Goal: Information Seeking & Learning: Learn about a topic

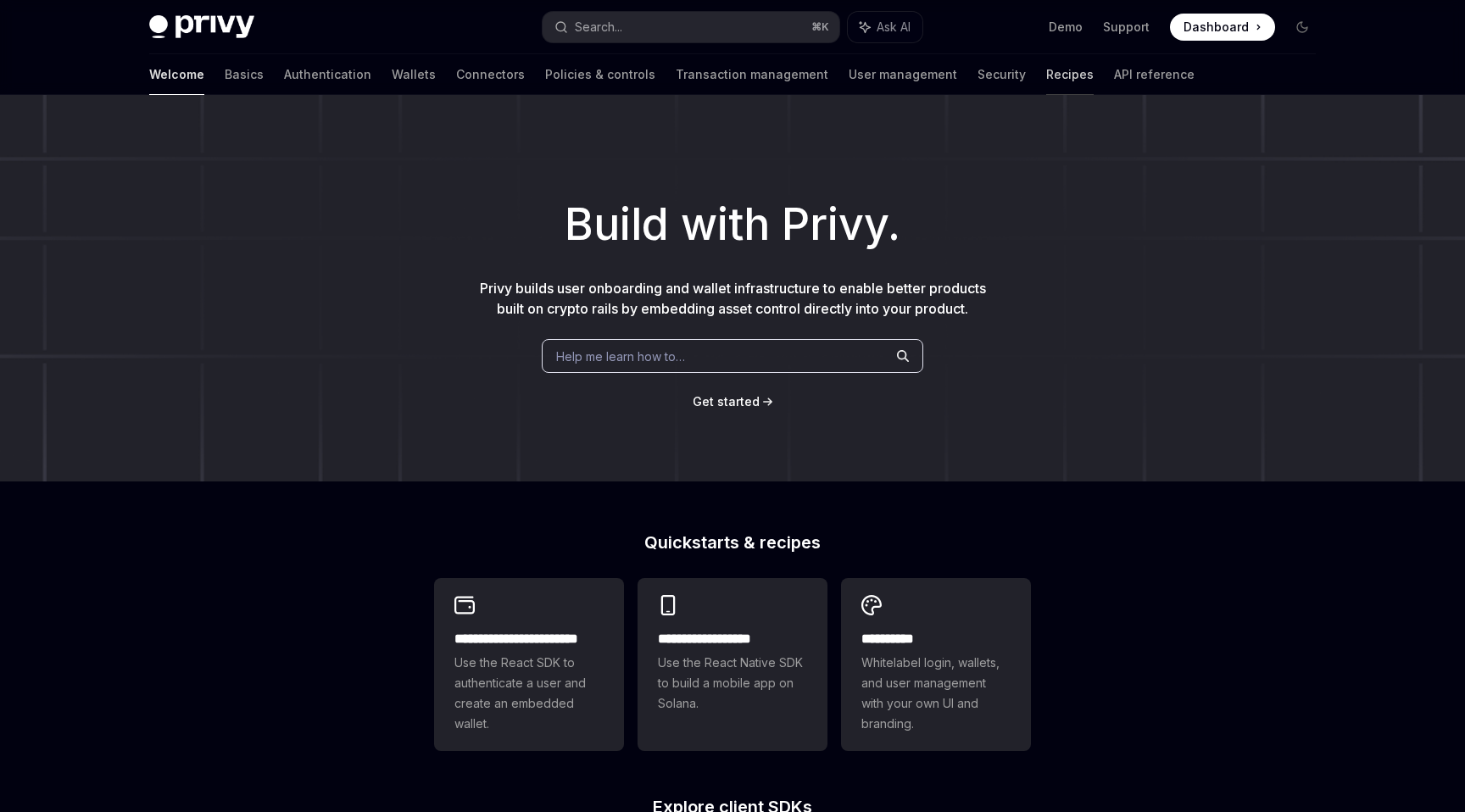
click at [1047, 78] on link "Recipes" at bounding box center [1070, 74] width 47 height 41
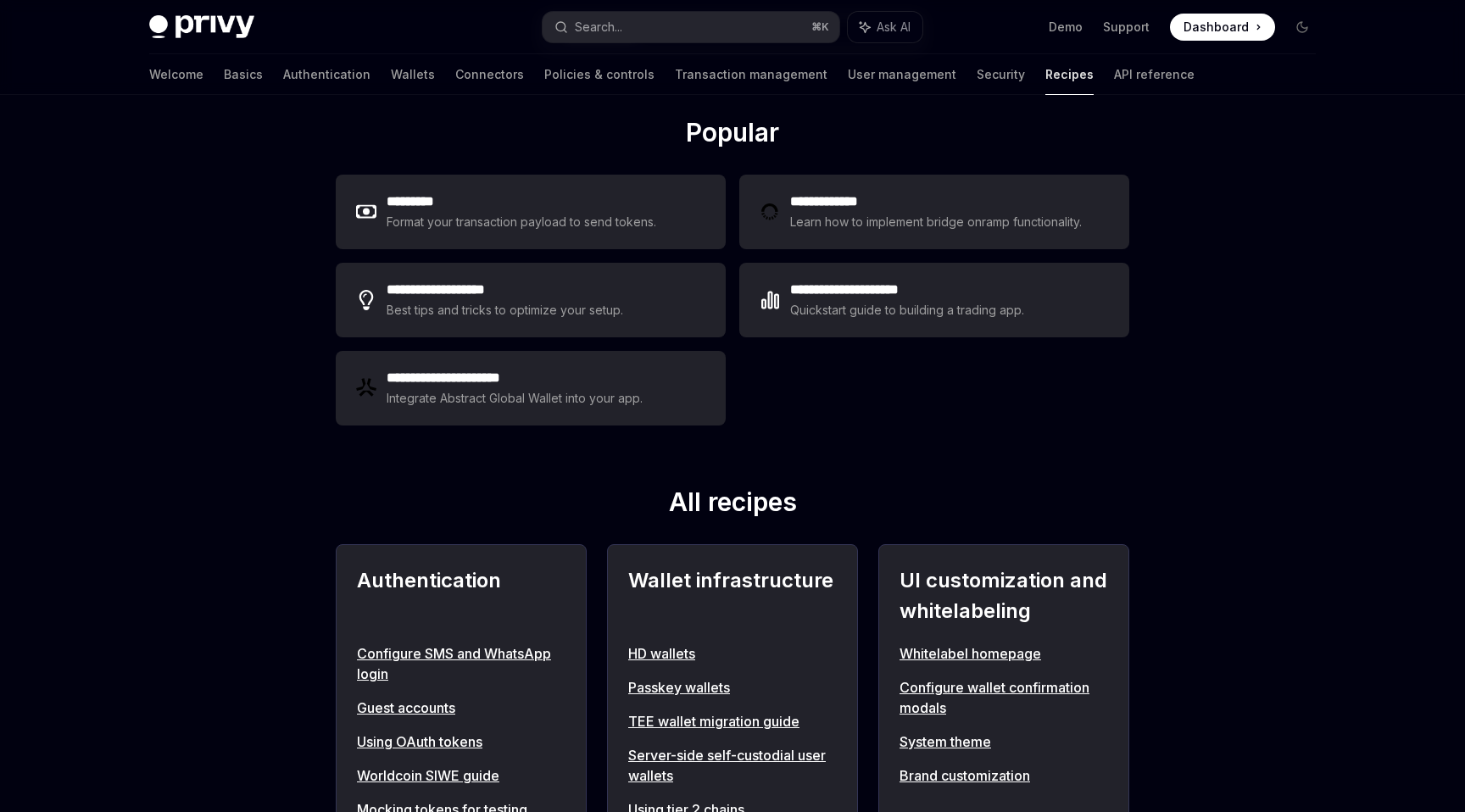
scroll to position [39, 0]
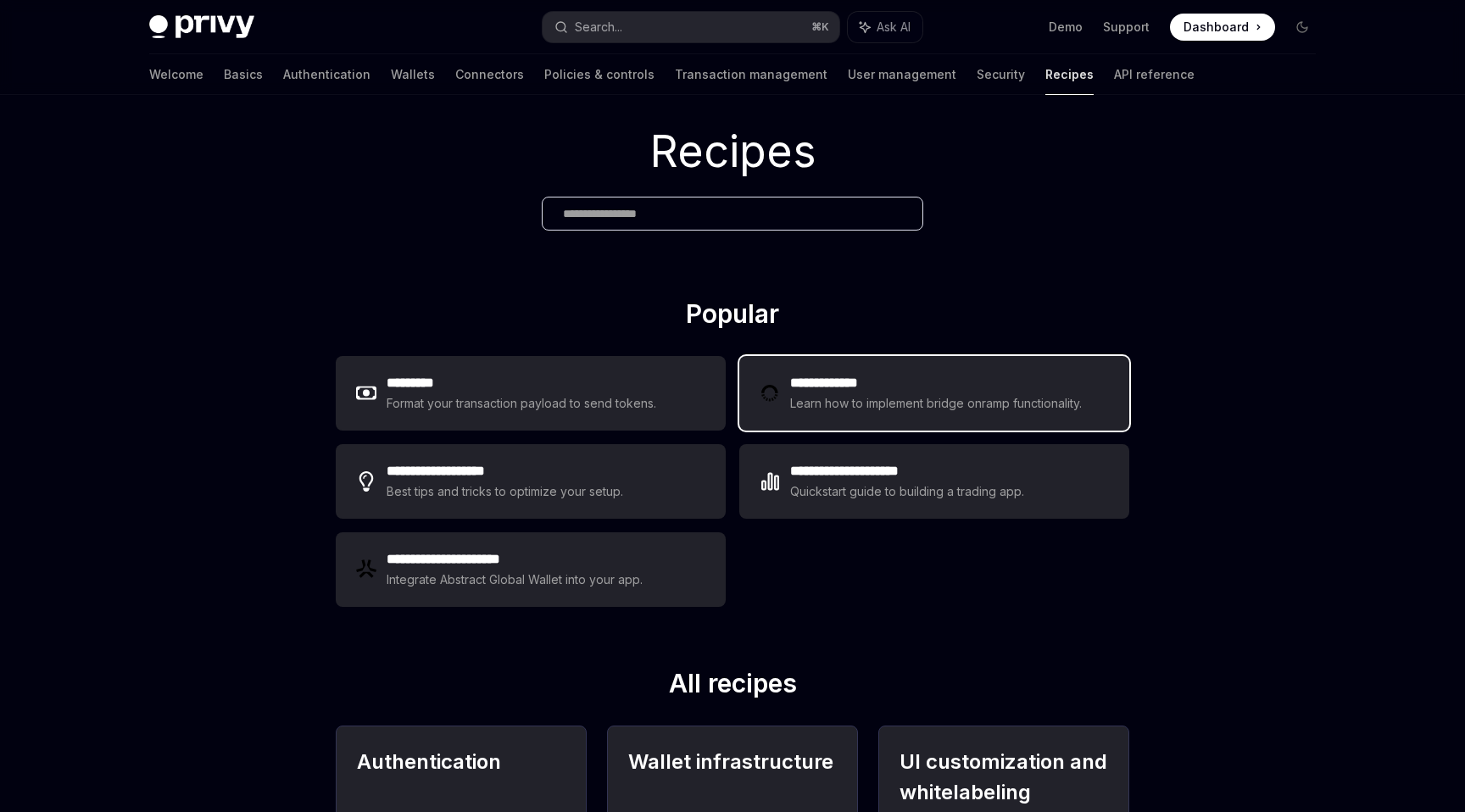
click at [871, 385] on h2 "**********" at bounding box center [938, 383] width 297 height 20
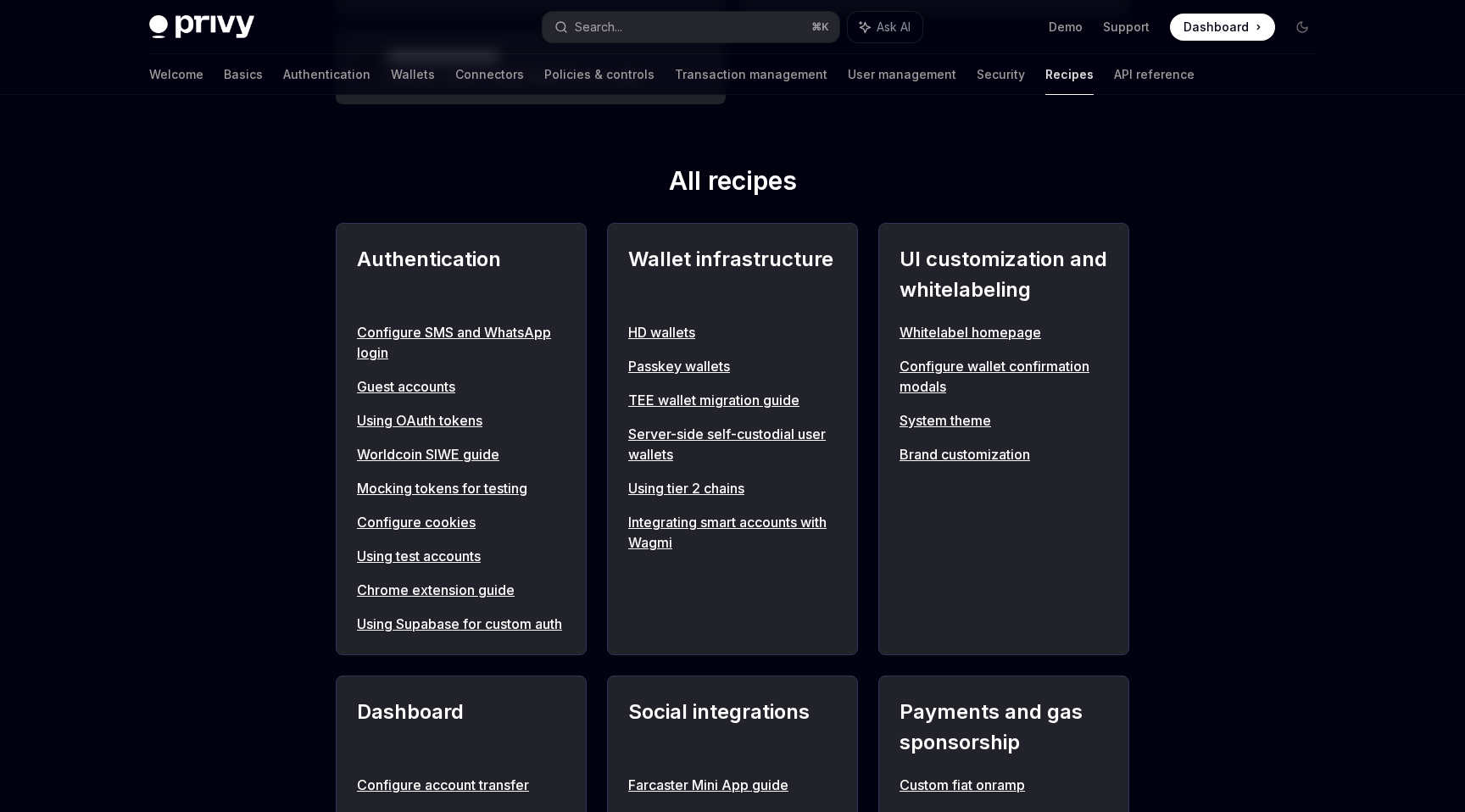
scroll to position [655, 0]
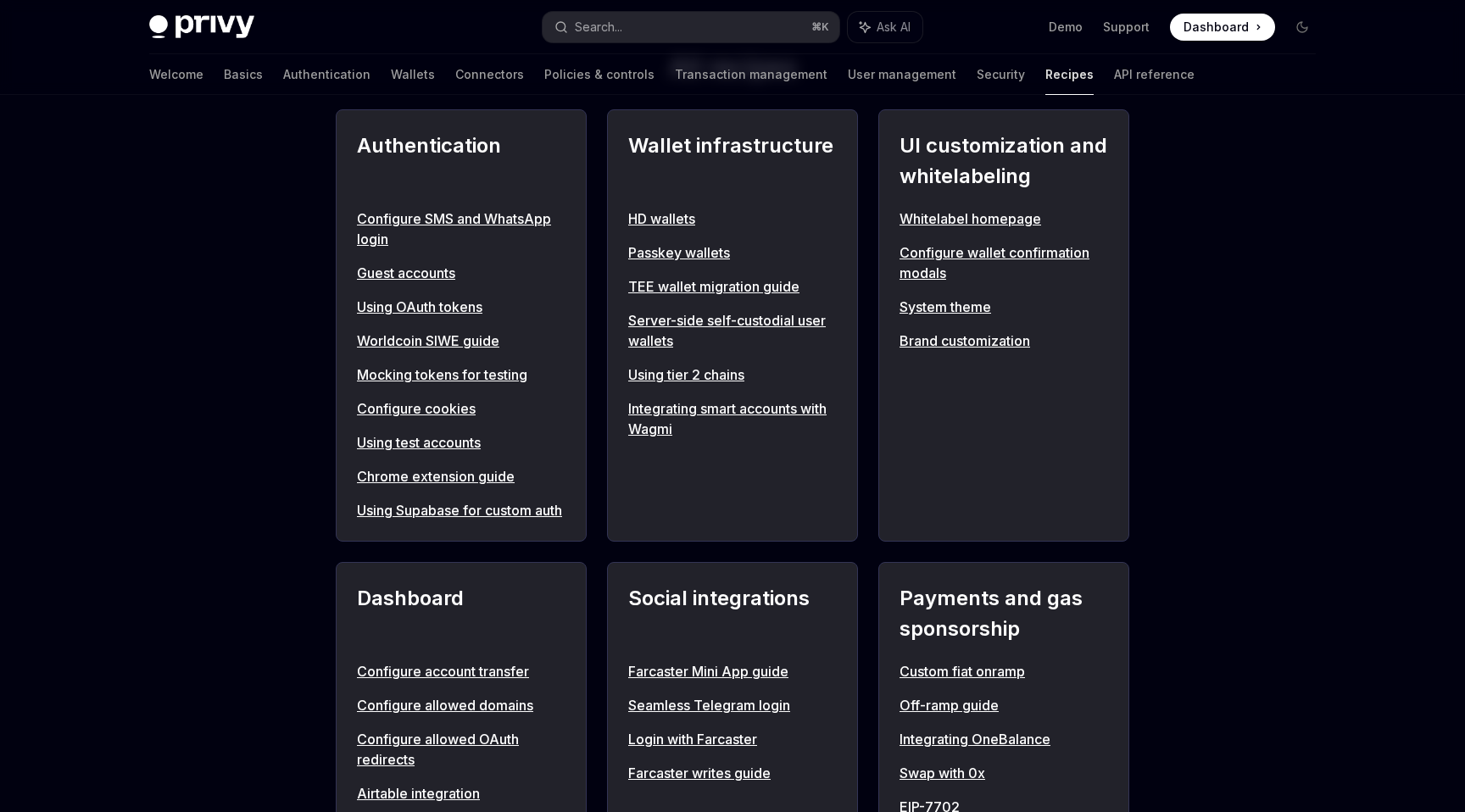
click at [693, 254] on link "Passkey wallets" at bounding box center [732, 253] width 208 height 20
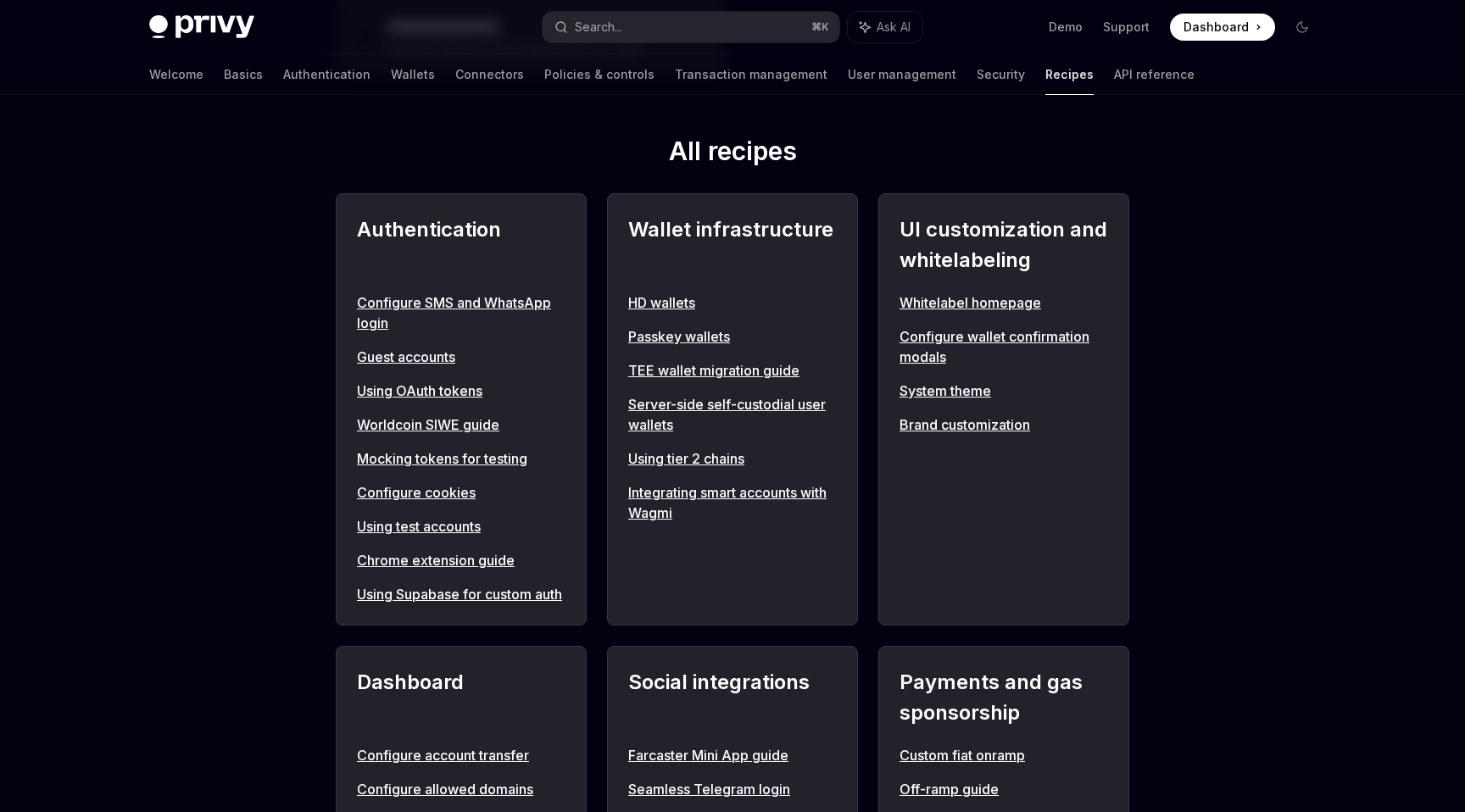
scroll to position [655, 0]
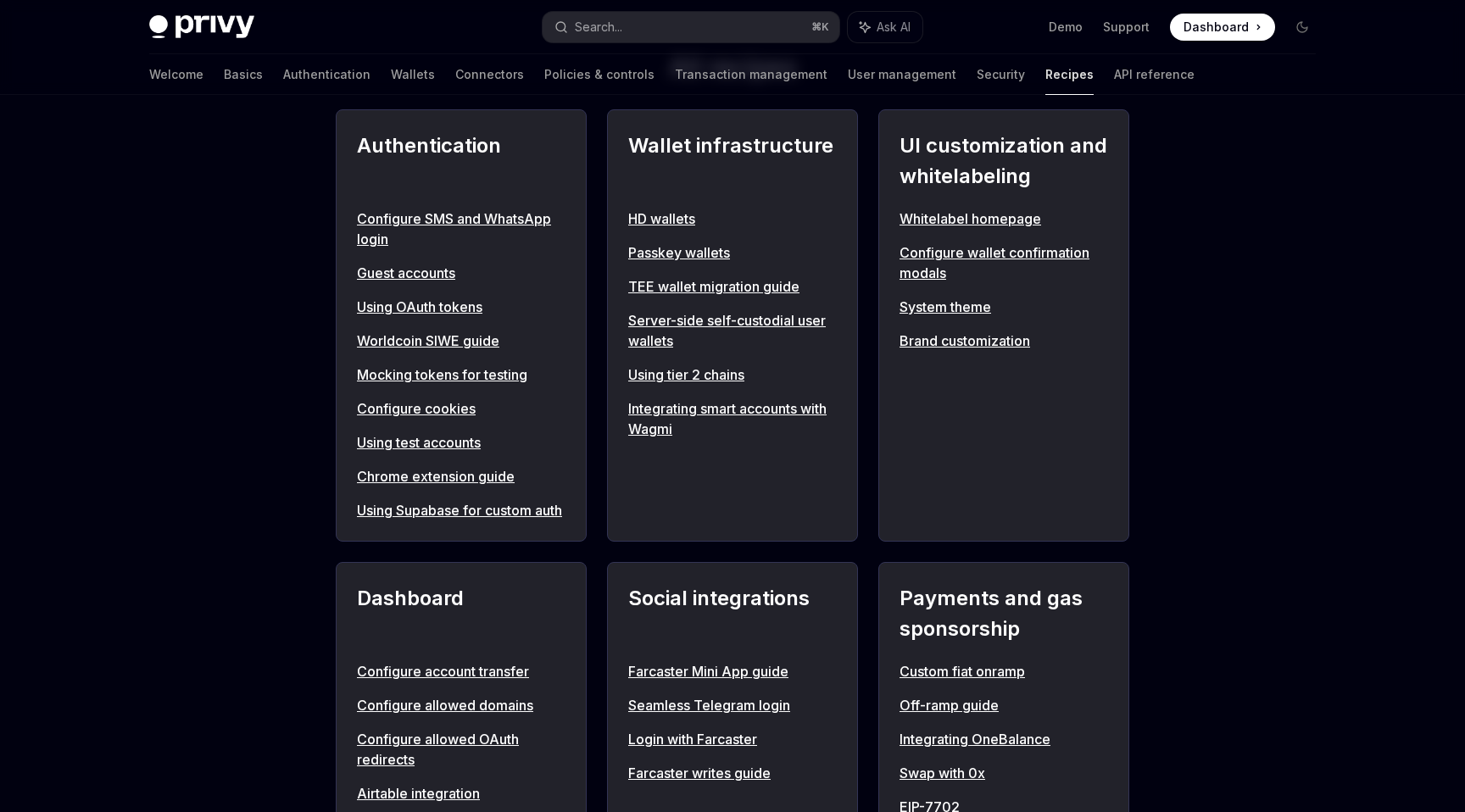
click at [649, 319] on link "Server-side self-custodial user wallets" at bounding box center [732, 331] width 208 height 41
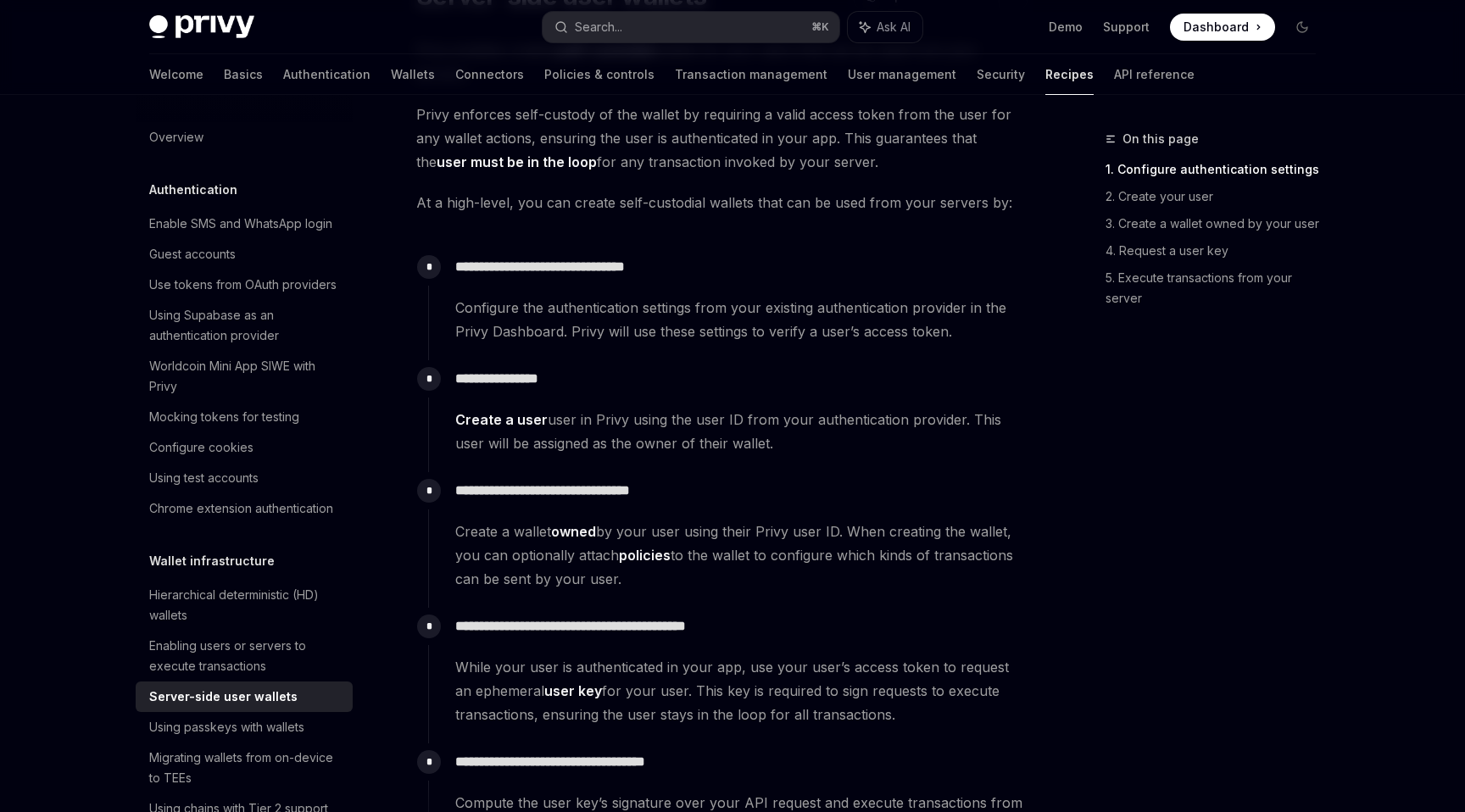
scroll to position [400, 0]
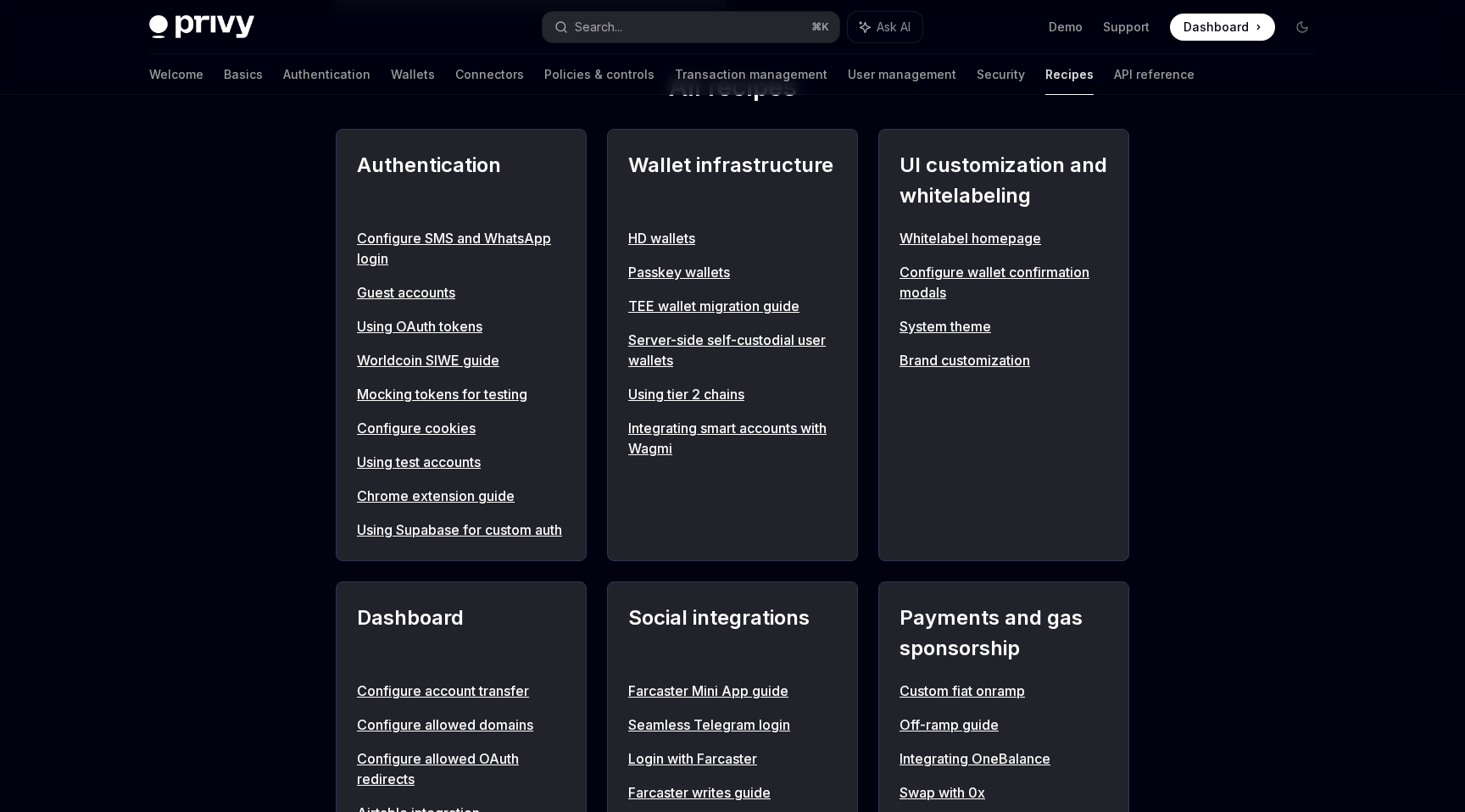
scroll to position [655, 0]
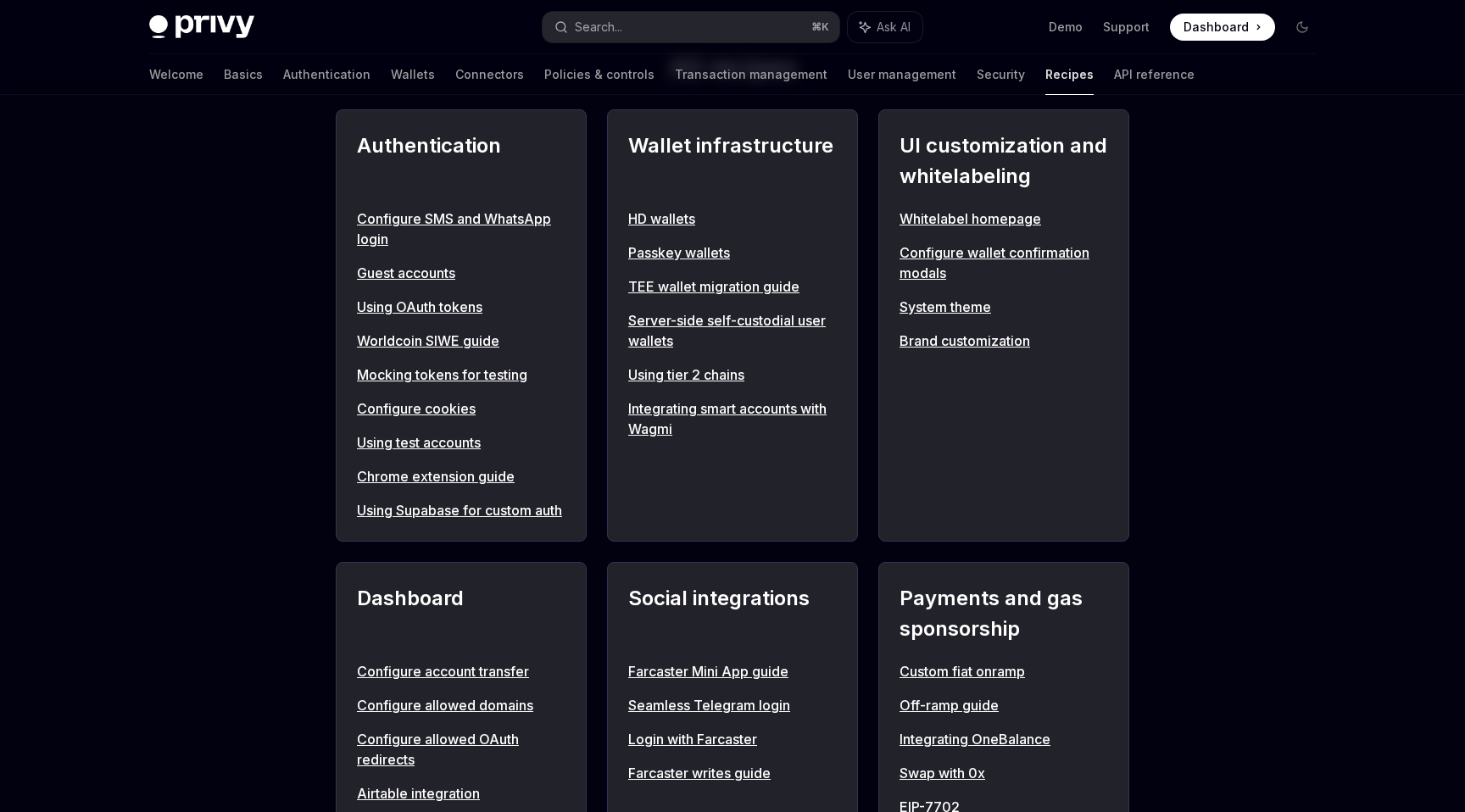
click at [702, 284] on link "TEE wallet migration guide" at bounding box center [732, 286] width 208 height 20
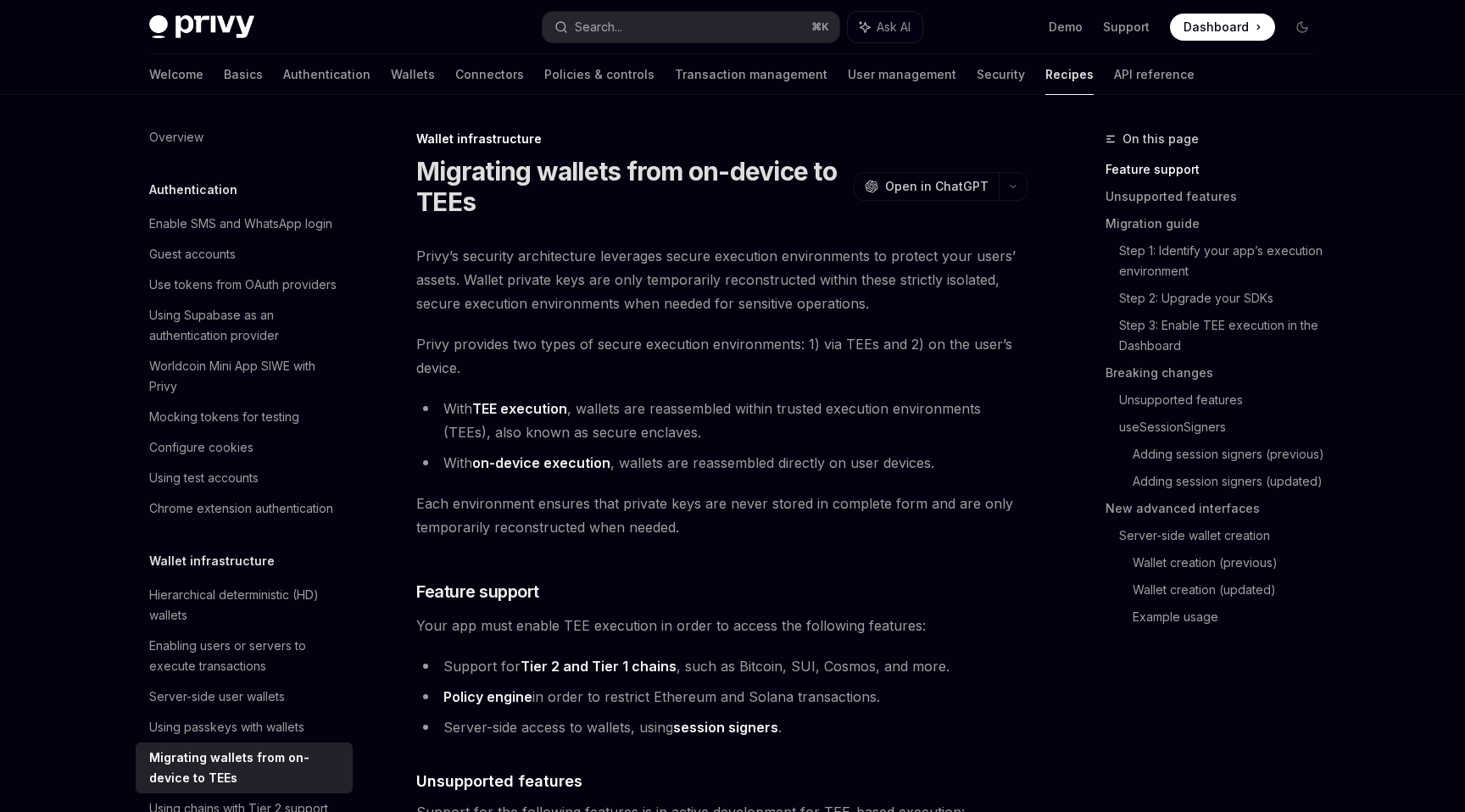
type textarea "*"
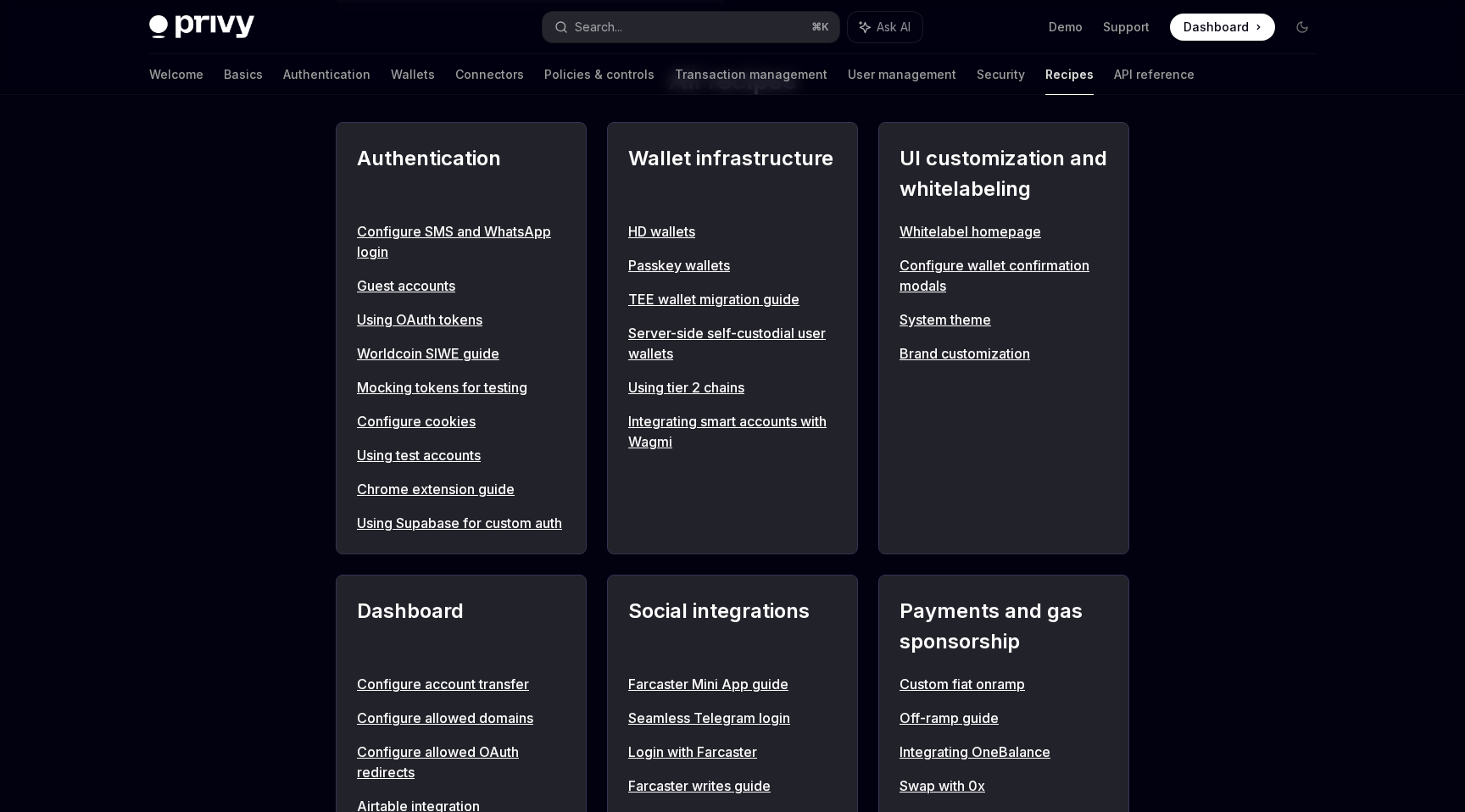
scroll to position [655, 0]
